Goal: Task Accomplishment & Management: Manage account settings

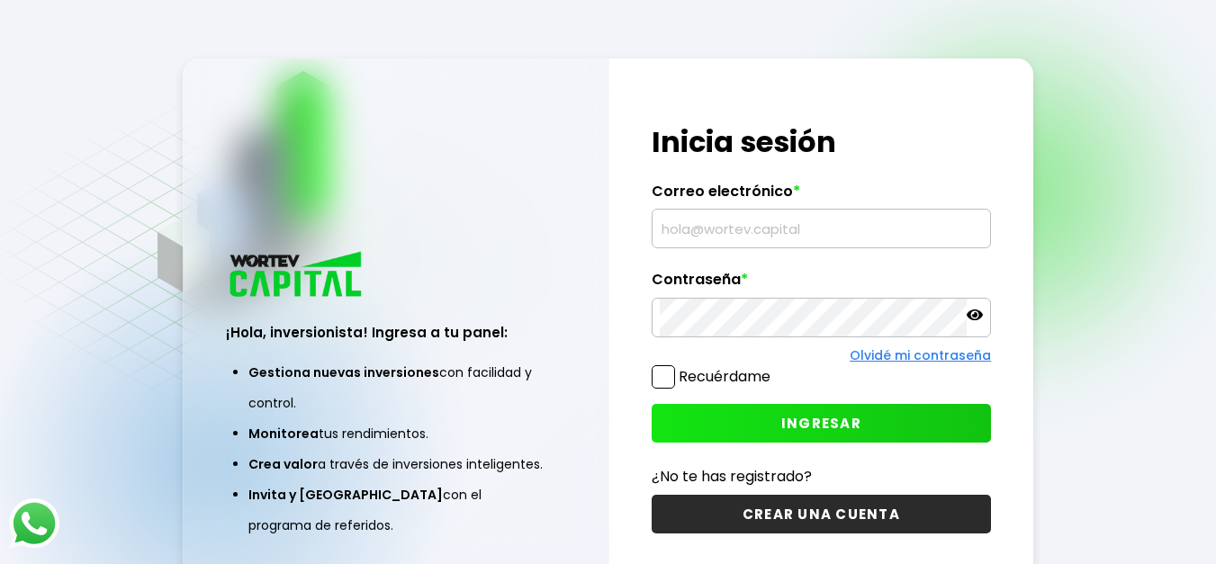
click at [732, 229] on input "text" at bounding box center [821, 229] width 323 height 38
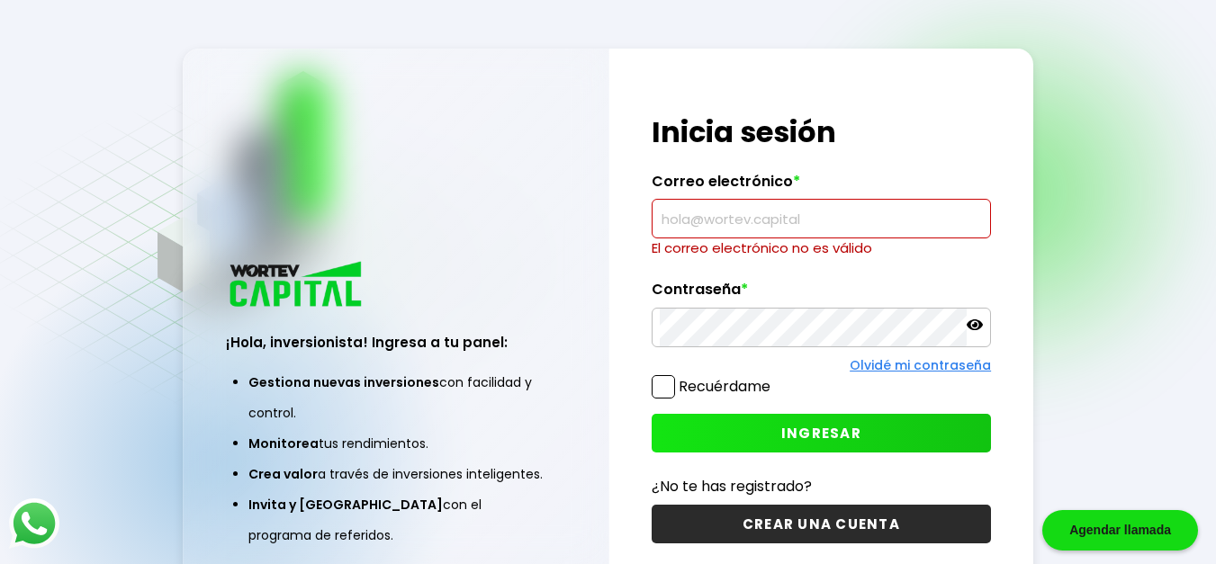
click at [1127, 240] on div "Regresar ¡Hola, inversionista! Ingresa a tu panel: Gestiona nuevas inversiones …" at bounding box center [608, 327] width 1216 height 654
click at [837, 232] on input "text" at bounding box center [821, 219] width 323 height 38
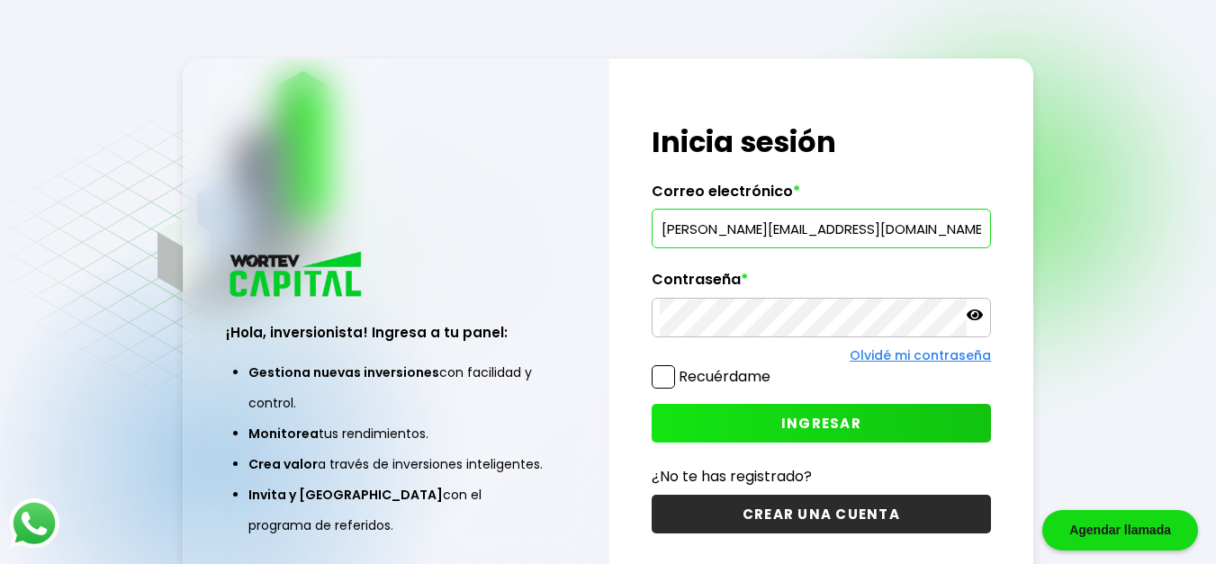
type input "[PERSON_NAME][EMAIL_ADDRESS][DOMAIN_NAME]"
click at [887, 401] on div "¡Hola, inversionista! Ingresa tus credenciales para iniciar sesión Inicia sesió…" at bounding box center [821, 329] width 425 height 540
click at [889, 410] on button "INGRESAR" at bounding box center [821, 423] width 339 height 39
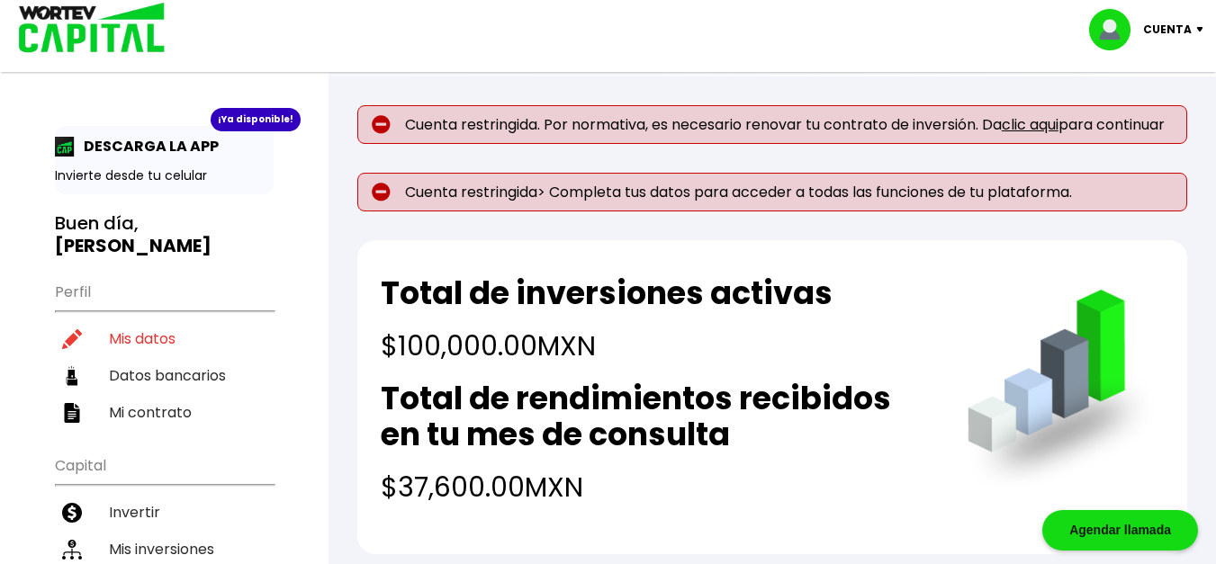
click at [1051, 125] on link "clic aqui" at bounding box center [1030, 124] width 57 height 21
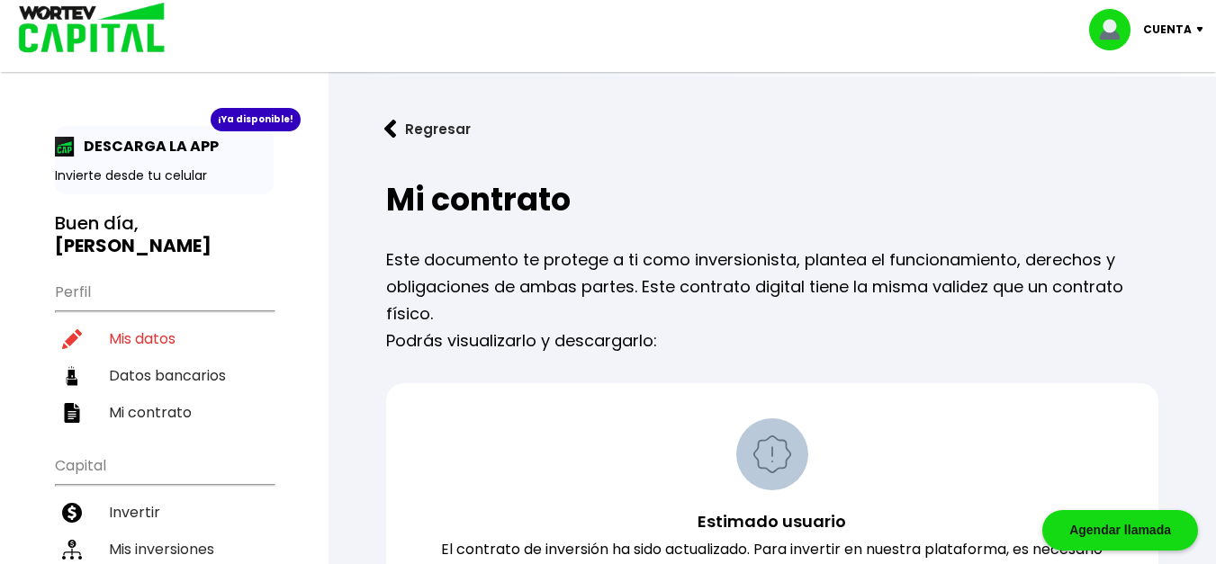
click at [395, 123] on img at bounding box center [390, 129] width 13 height 19
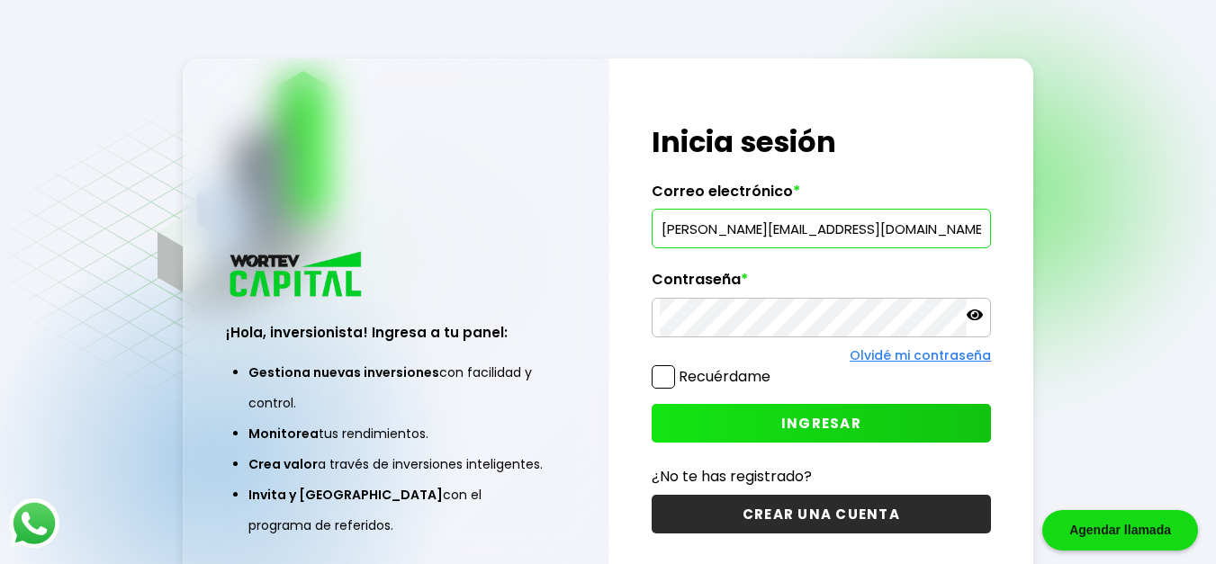
type input "[PERSON_NAME][EMAIL_ADDRESS][DOMAIN_NAME]"
click at [834, 414] on span "INGRESAR" at bounding box center [821, 423] width 80 height 19
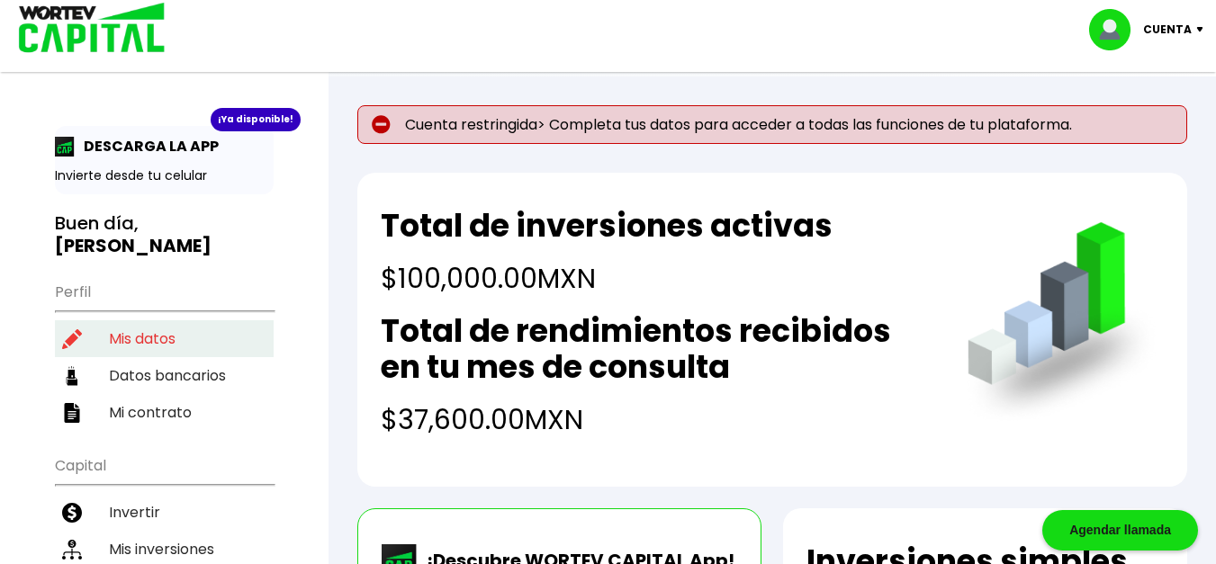
click at [165, 320] on li "Mis datos" at bounding box center [164, 338] width 219 height 37
select select "Hombre"
select select "Licenciatura"
select select "MX"
select select "BBVA Bancomer"
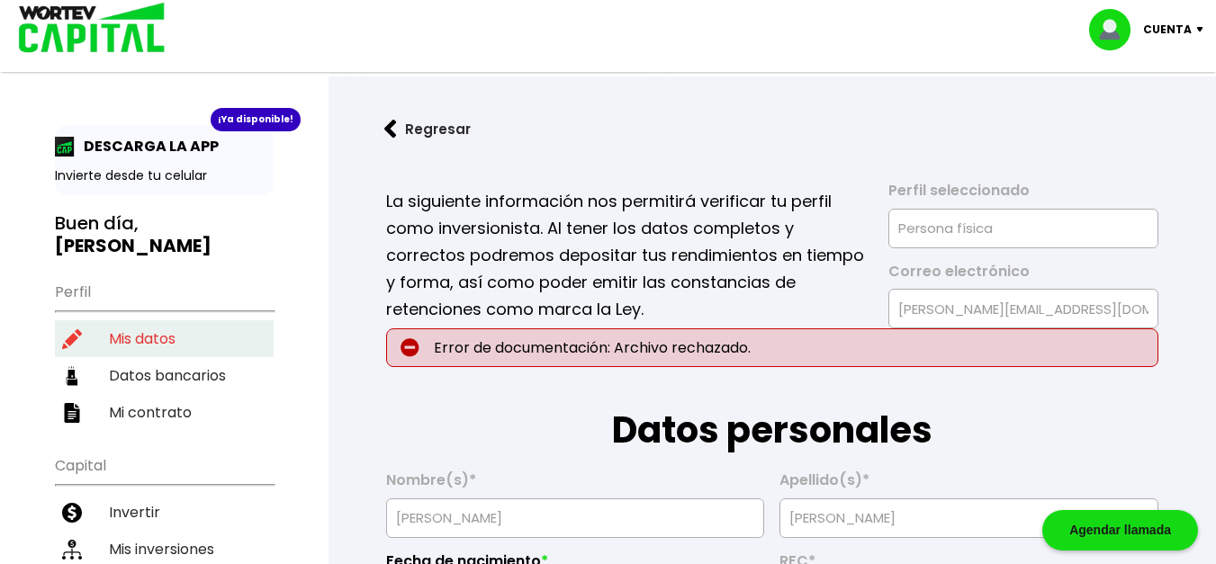
type input "29/05/1996"
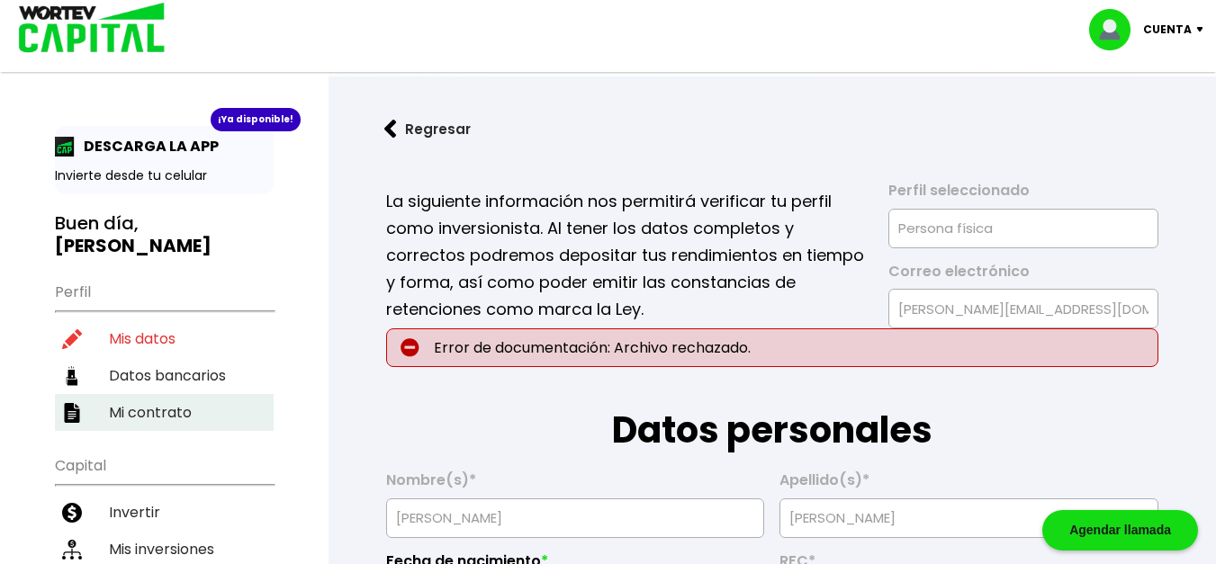
click at [177, 394] on li "Mi contrato" at bounding box center [164, 412] width 219 height 37
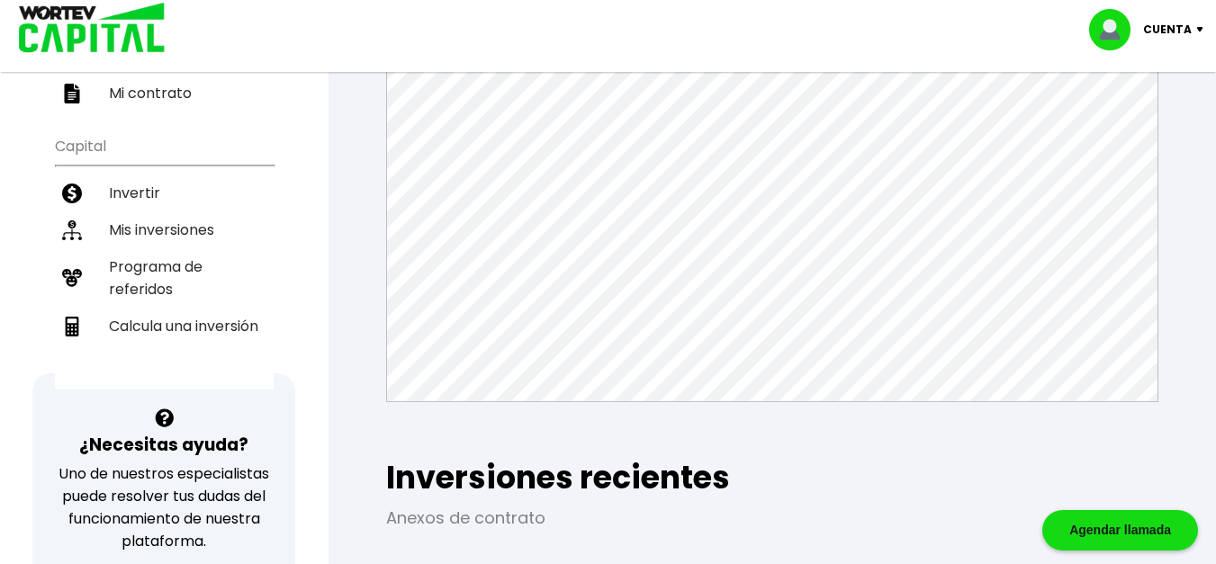
scroll to position [269, 0]
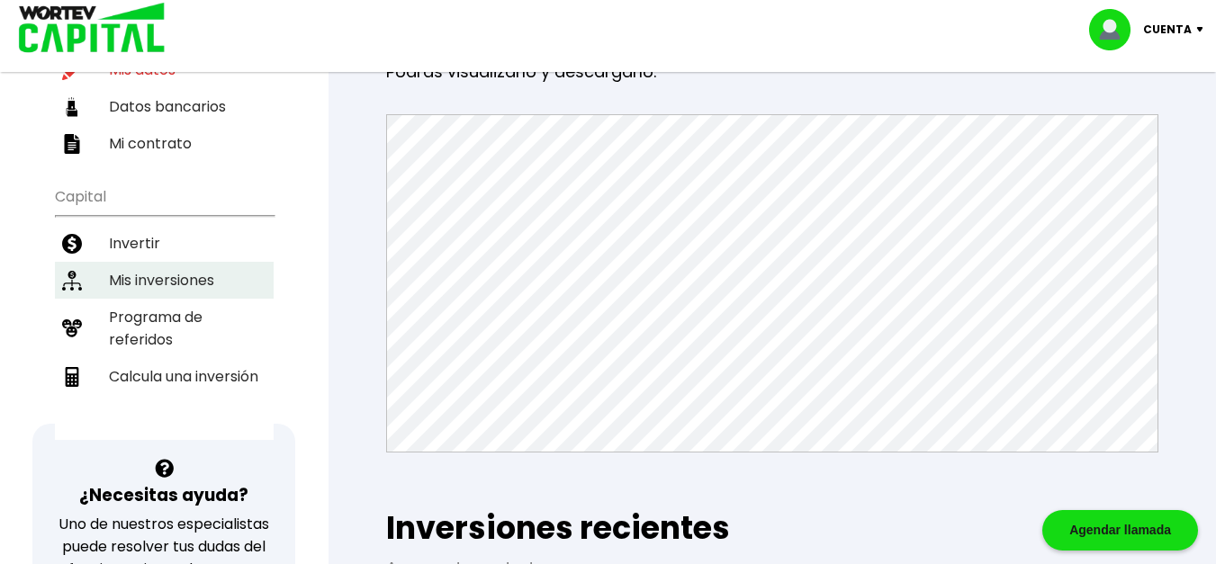
click at [194, 262] on li "Mis inversiones" at bounding box center [164, 280] width 219 height 37
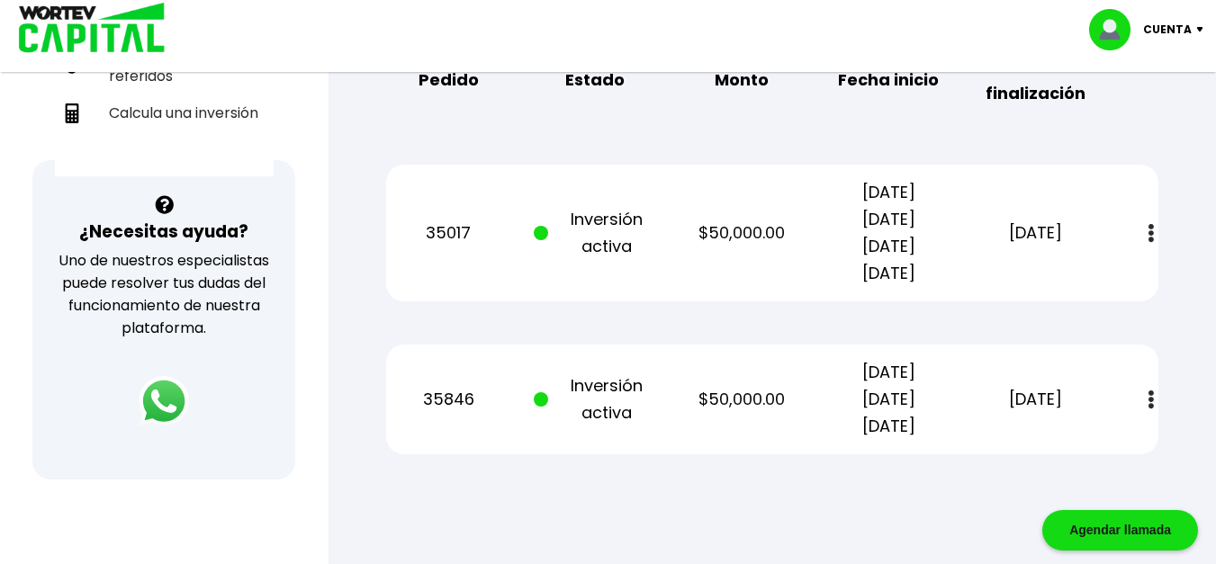
scroll to position [480, 0]
